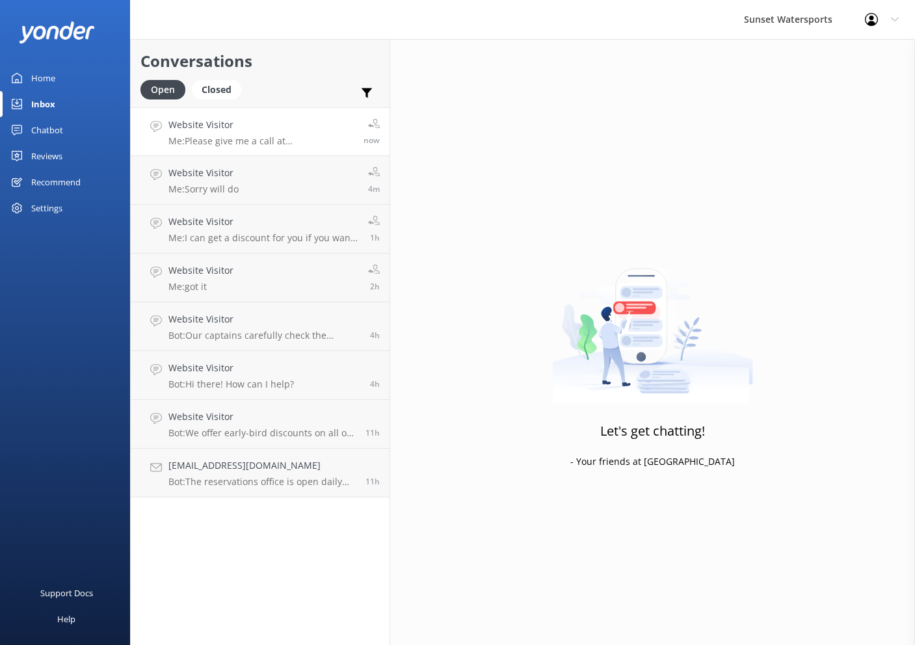
click at [282, 135] on div "Website Visitor Me: Please give me a call at [PHONE_NUMBER]. My name is [PERSON…" at bounding box center [261, 132] width 185 height 28
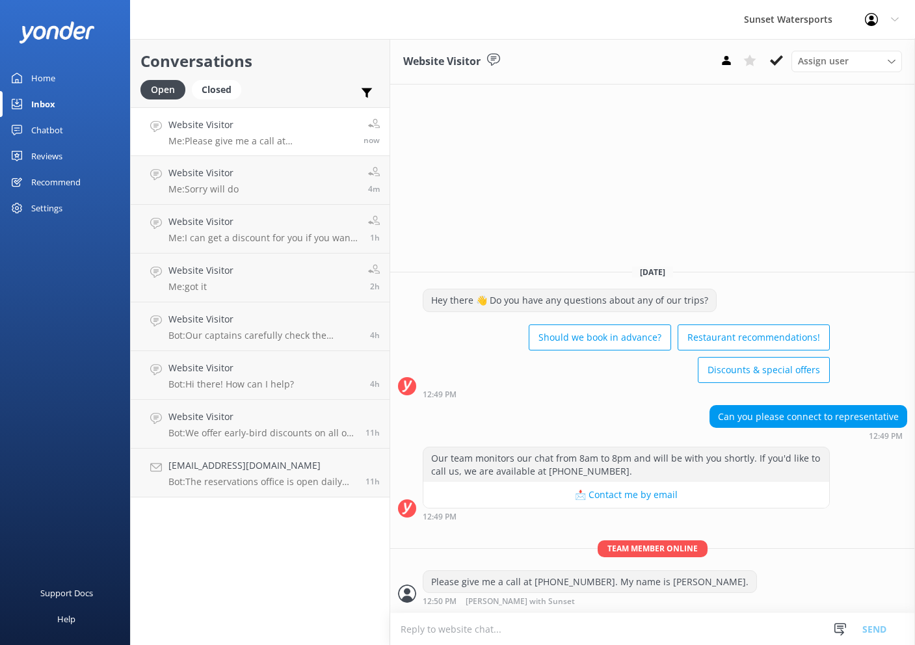
click at [619, 624] on textarea at bounding box center [652, 630] width 525 height 32
type textarea "sure thing [PERSON_NAME]!"
